Goal: Task Accomplishment & Management: Use online tool/utility

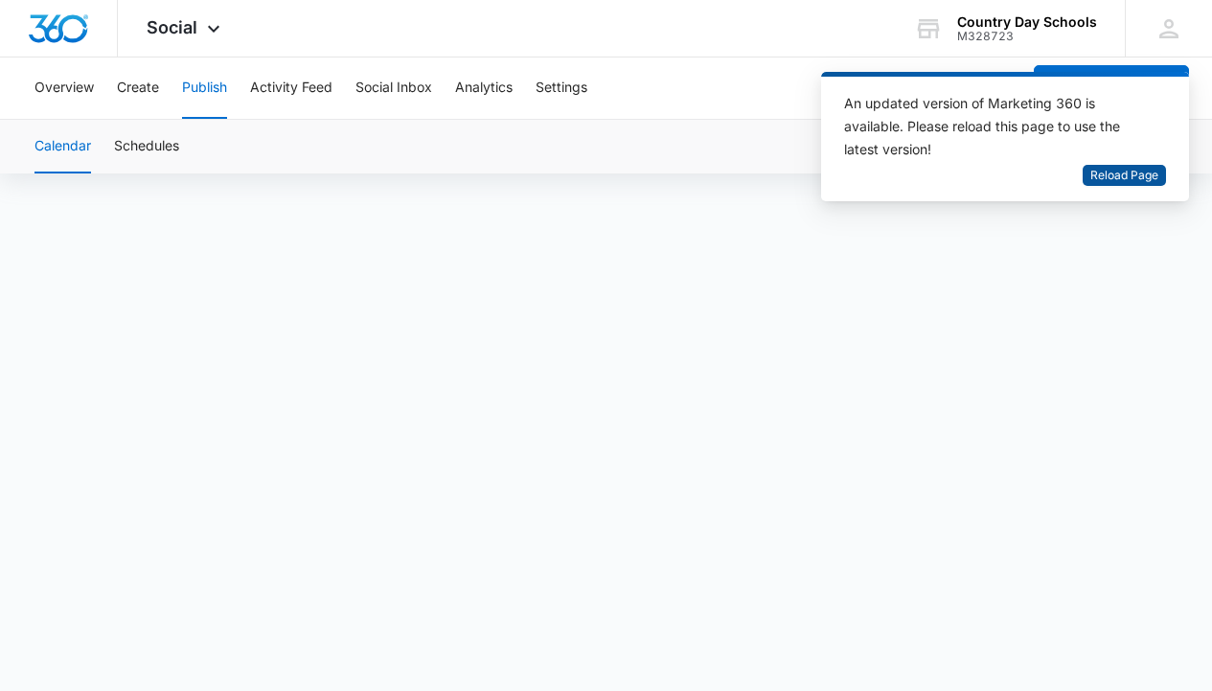
click at [1116, 171] on span "Reload Page" at bounding box center [1124, 176] width 68 height 18
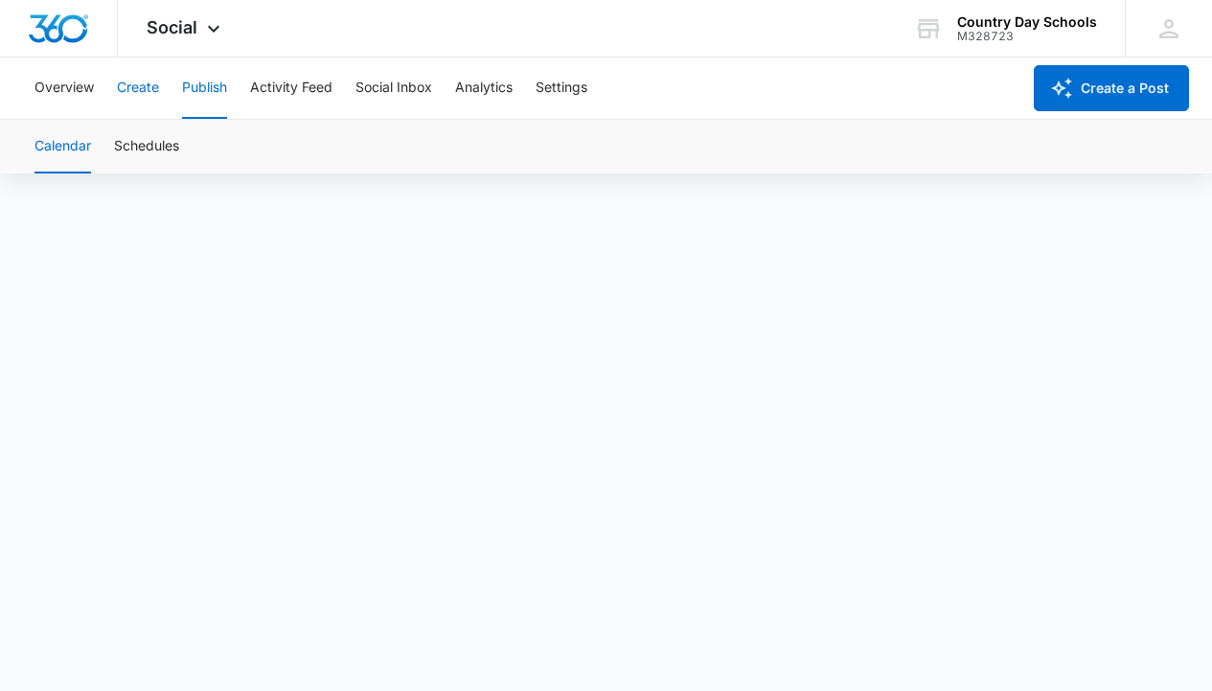
click at [137, 74] on button "Create" at bounding box center [138, 87] width 42 height 61
click at [193, 89] on button "Publish" at bounding box center [204, 87] width 45 height 61
